Goal: Register for event/course

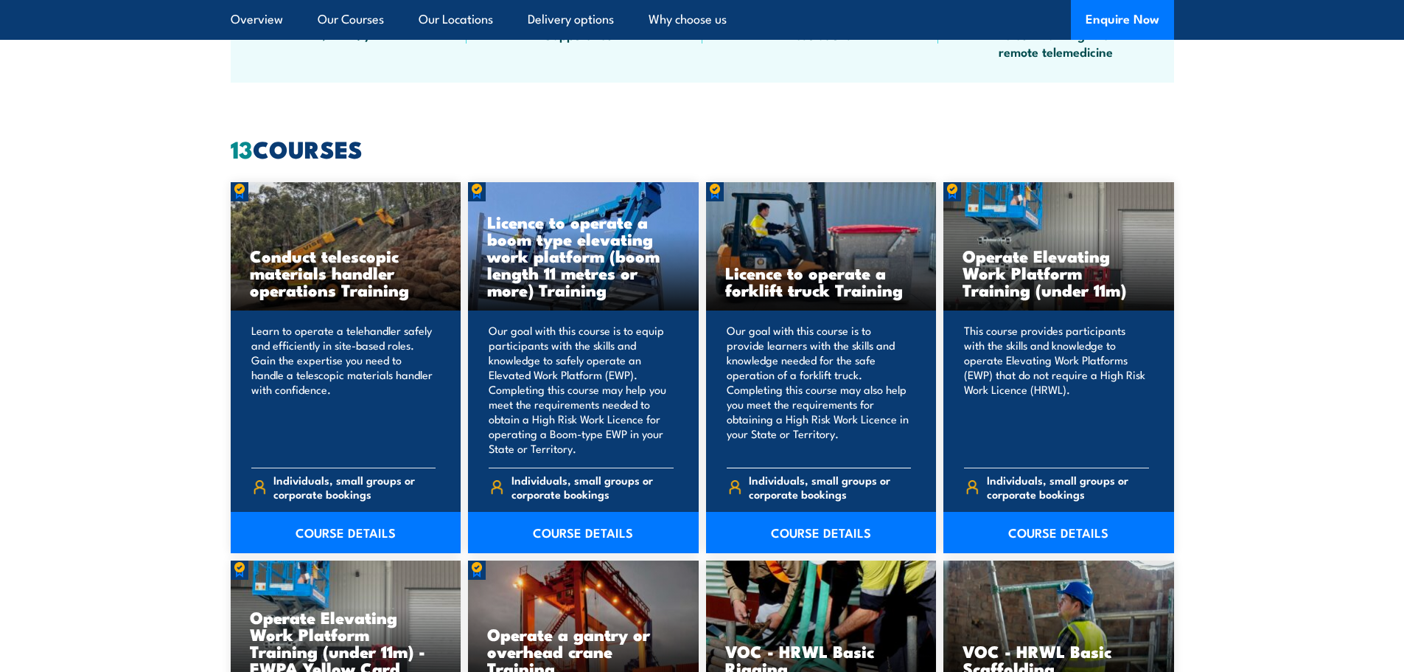
scroll to position [1180, 0]
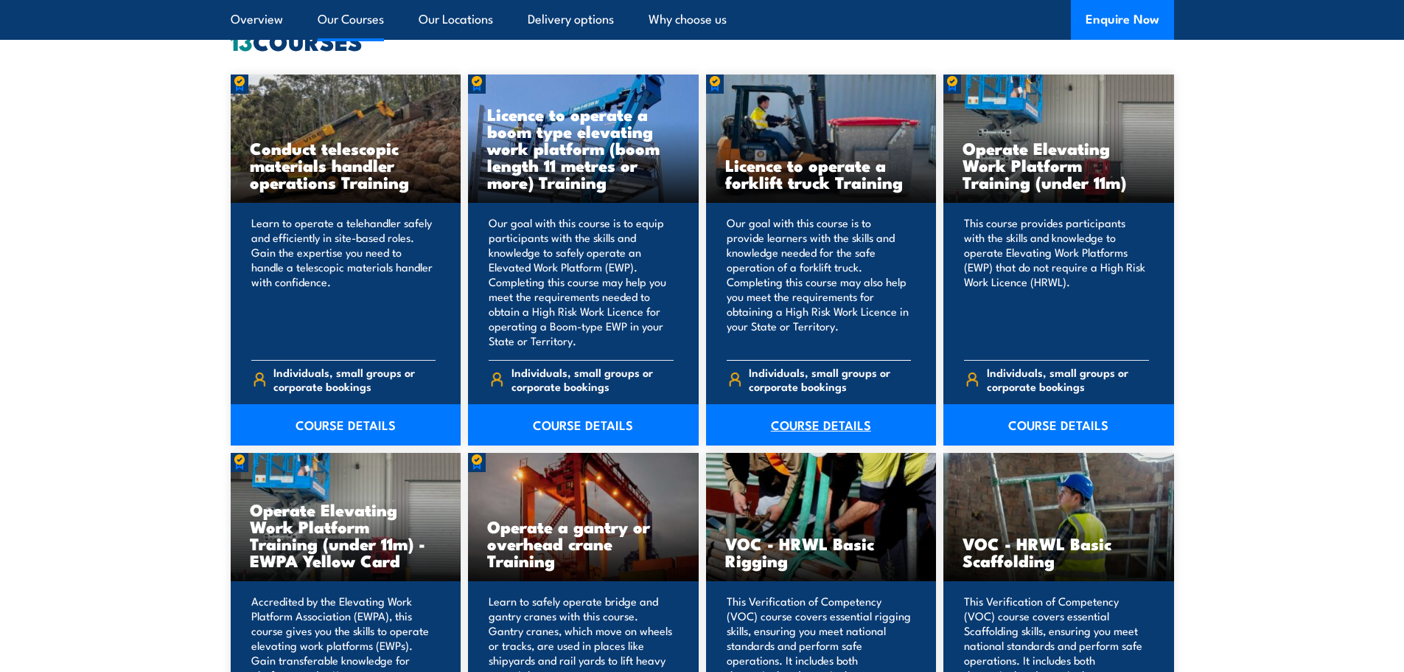
click at [837, 422] on link "COURSE DETAILS" at bounding box center [821, 424] width 231 height 41
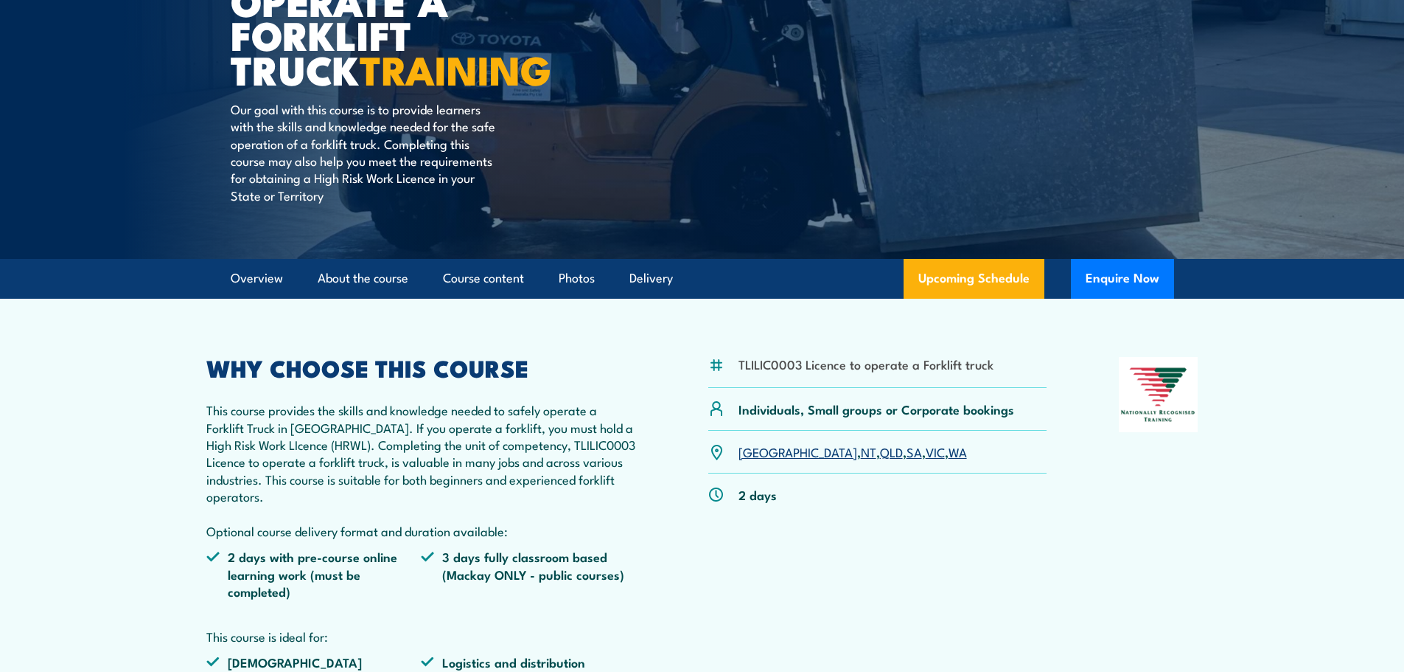
scroll to position [295, 0]
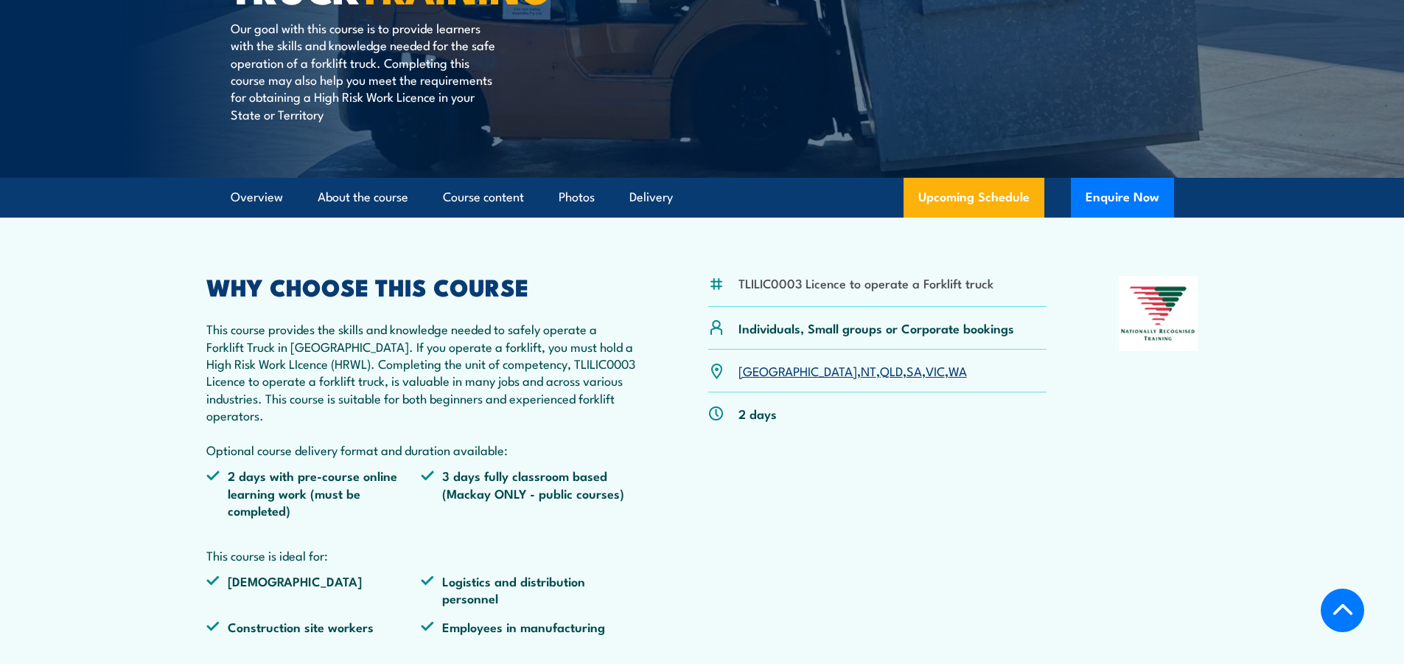
click at [949, 366] on link "WA" at bounding box center [958, 370] width 18 height 18
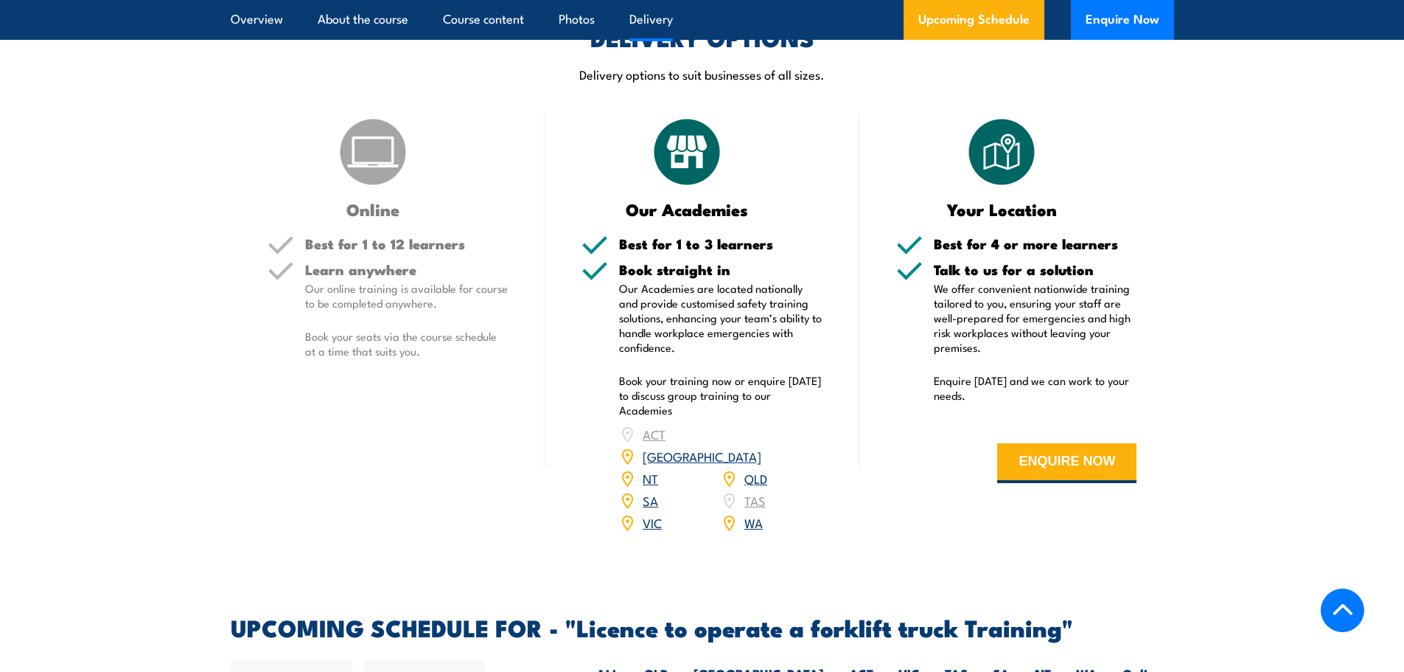
scroll to position [1878, 0]
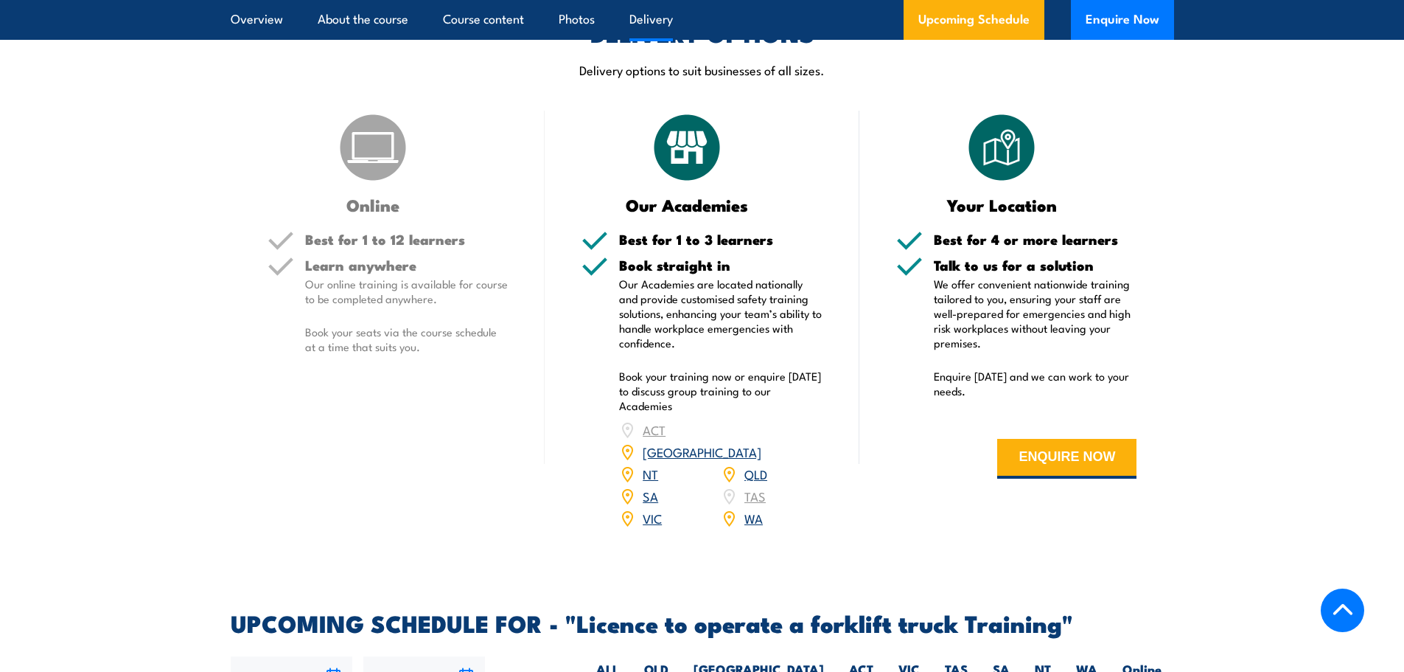
click at [756, 509] on link "WA" at bounding box center [754, 518] width 18 height 18
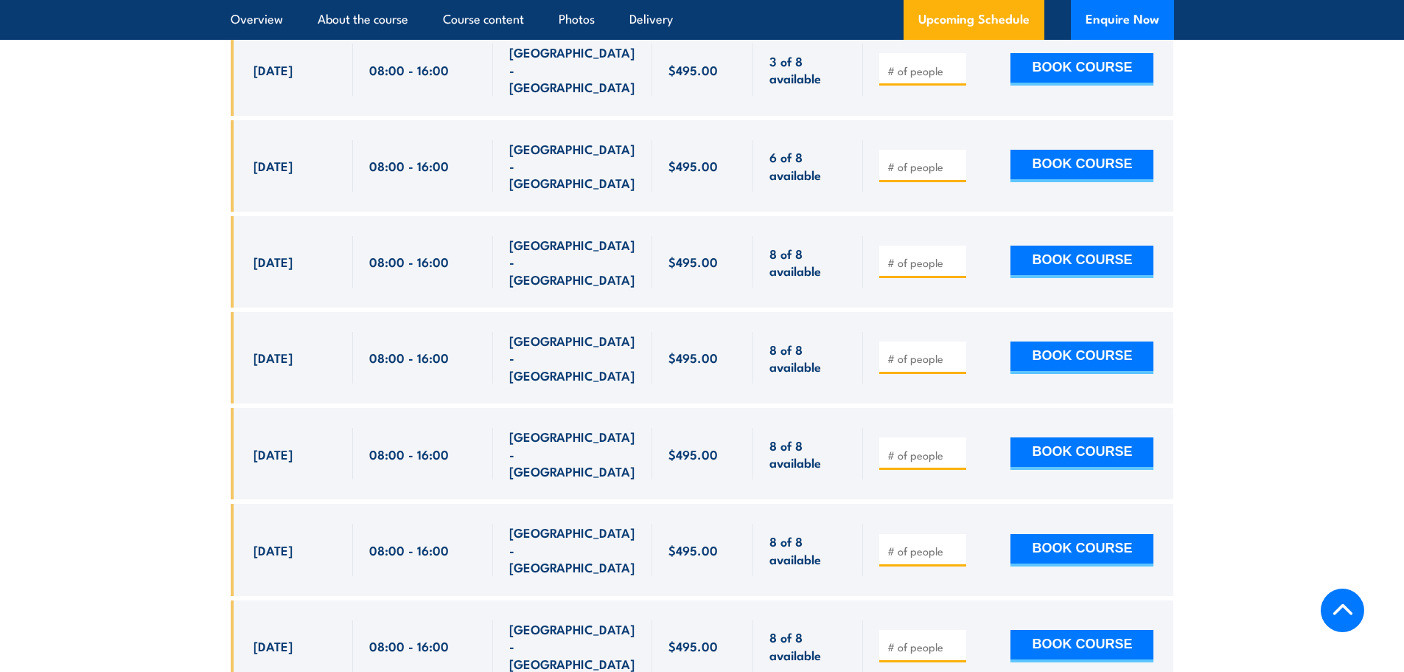
scroll to position [2689, 0]
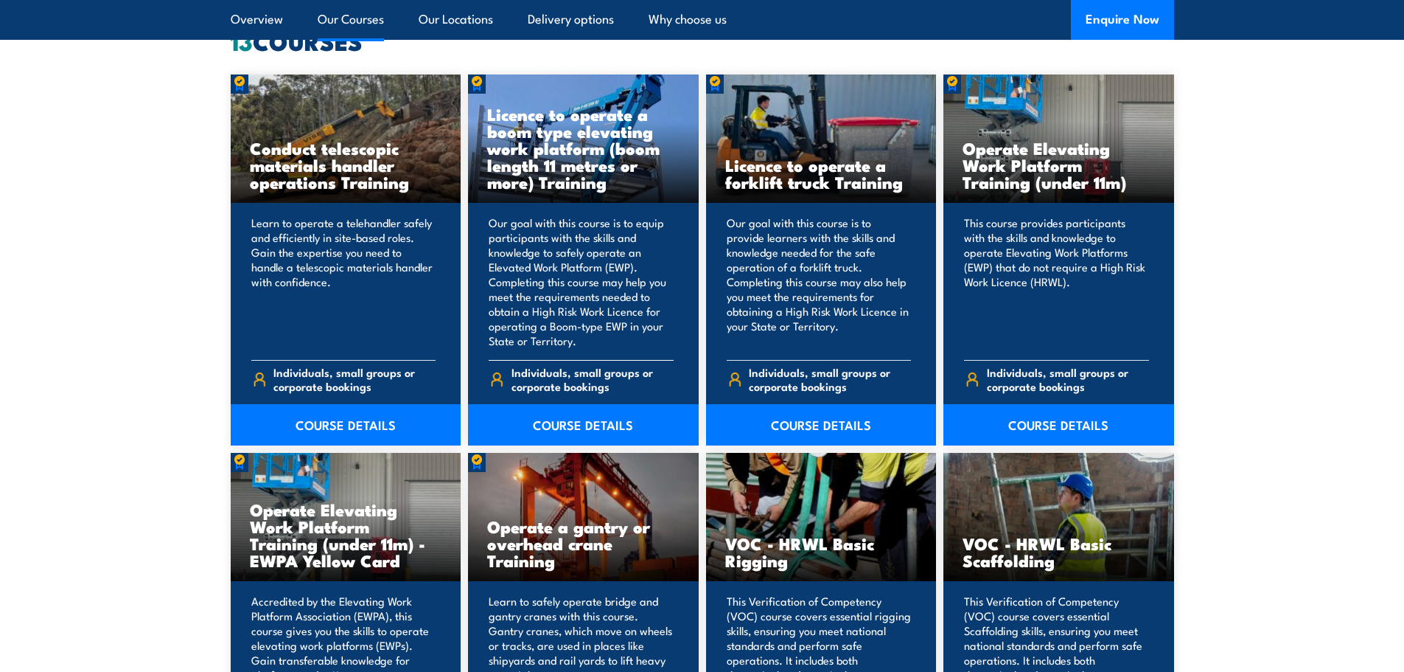
scroll to position [958, 0]
